Goal: Transaction & Acquisition: Purchase product/service

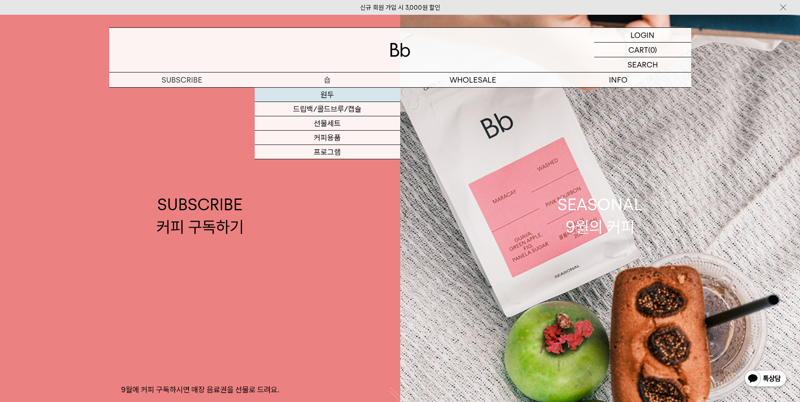
click at [330, 93] on link "원두" at bounding box center [327, 95] width 145 height 14
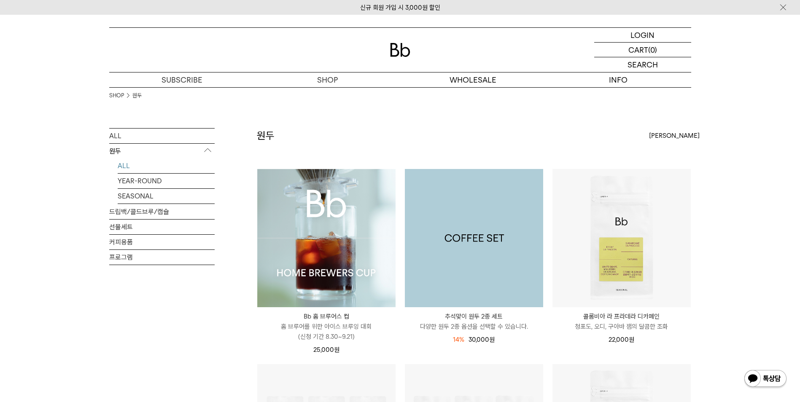
click at [484, 228] on img at bounding box center [474, 238] width 138 height 138
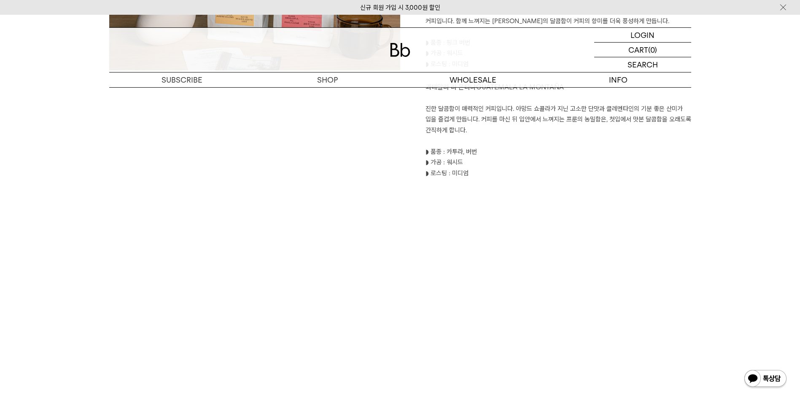
scroll to position [1054, 0]
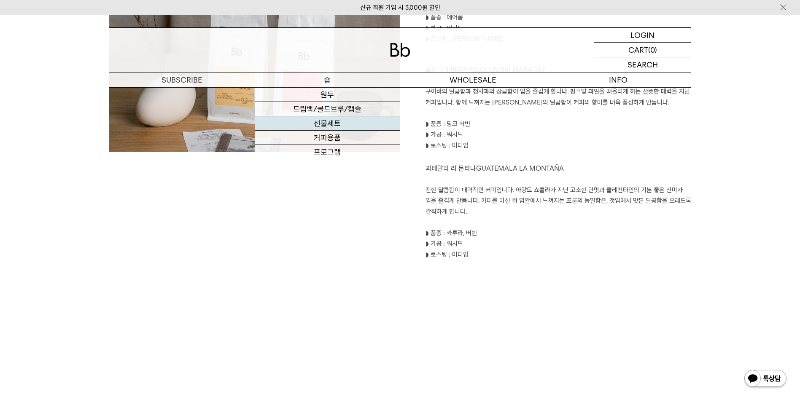
click at [335, 124] on link "선물세트" at bounding box center [327, 123] width 145 height 14
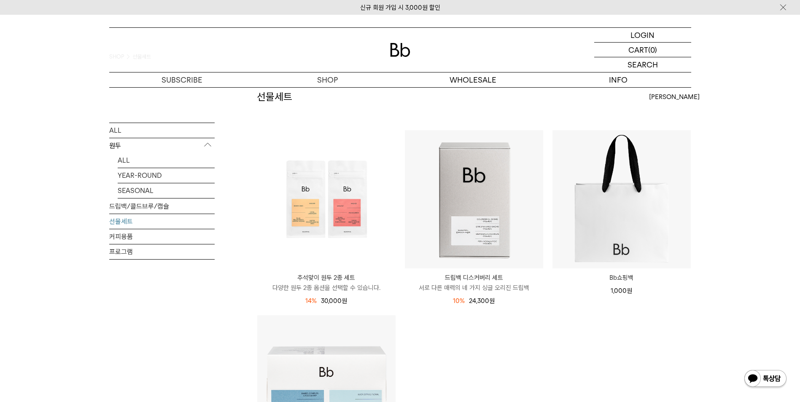
scroll to position [84, 0]
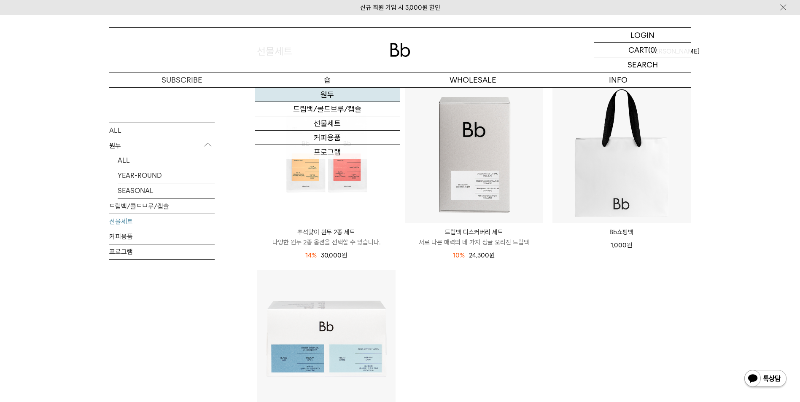
click at [331, 94] on link "원두" at bounding box center [327, 95] width 145 height 14
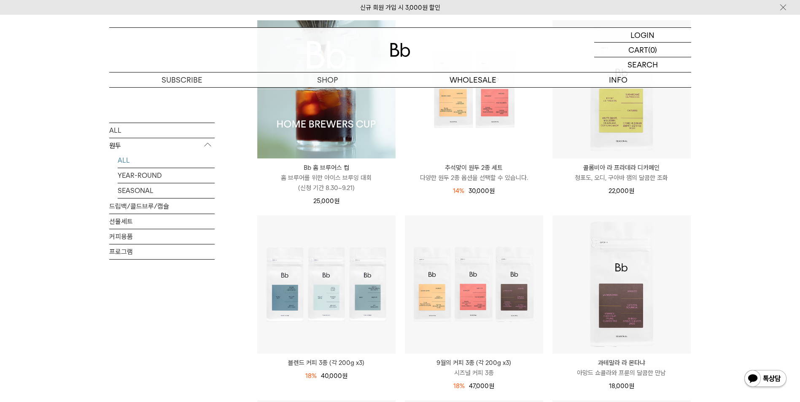
scroll to position [169, 0]
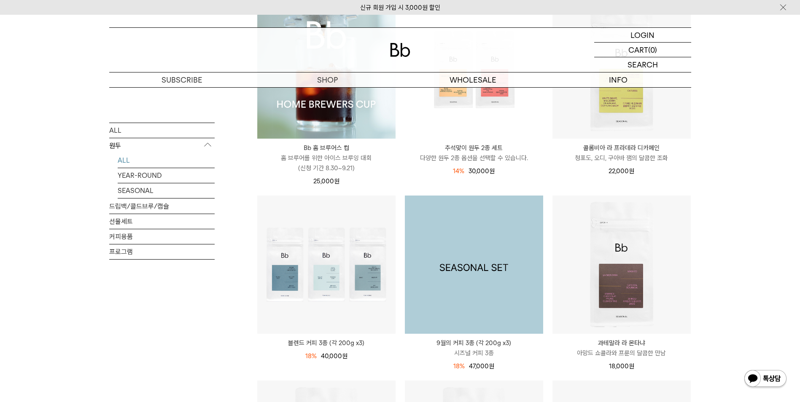
click at [459, 232] on img at bounding box center [474, 265] width 138 height 138
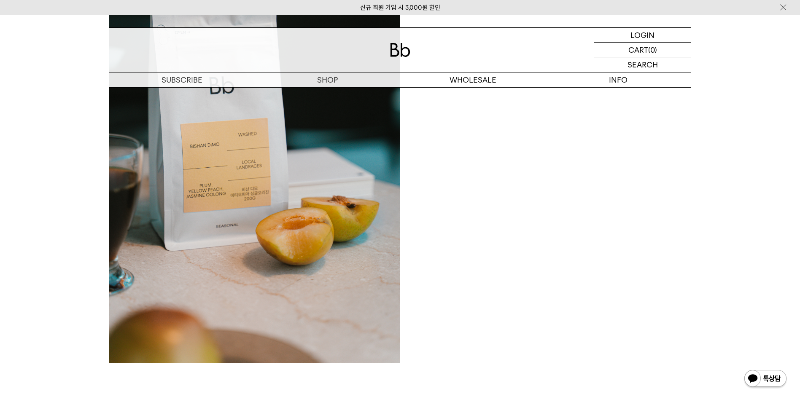
scroll to position [717, 0]
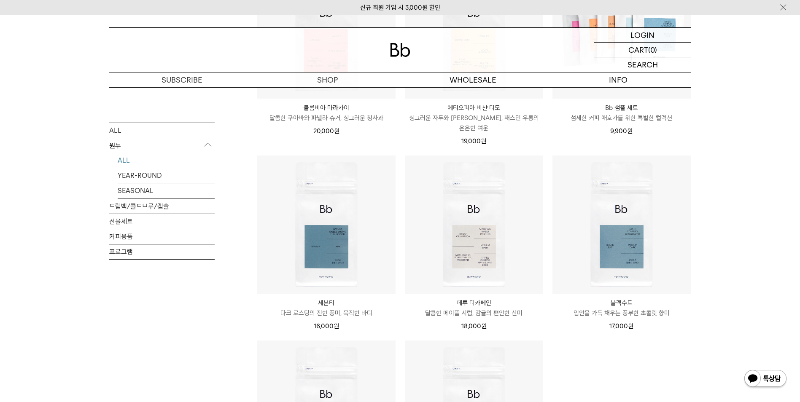
scroll to position [590, 0]
